Goal: Browse casually: Explore the website without a specific task or goal

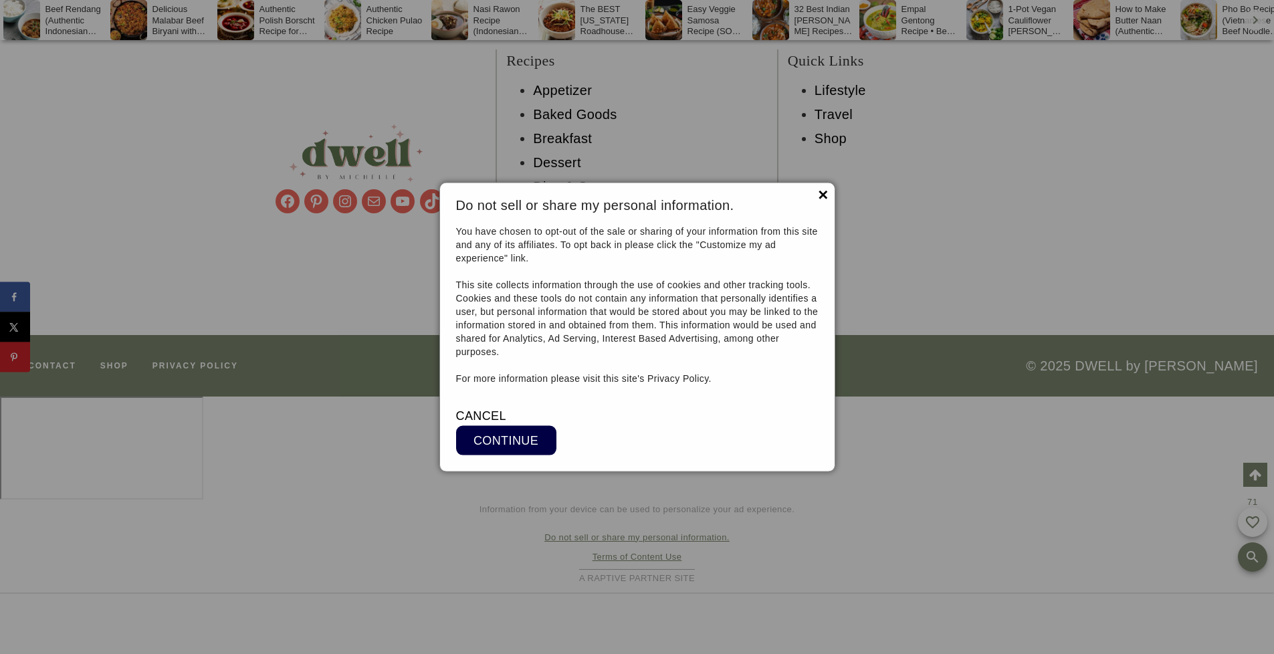
scroll to position [11100, 0]
